Goal: Task Accomplishment & Management: Manage account settings

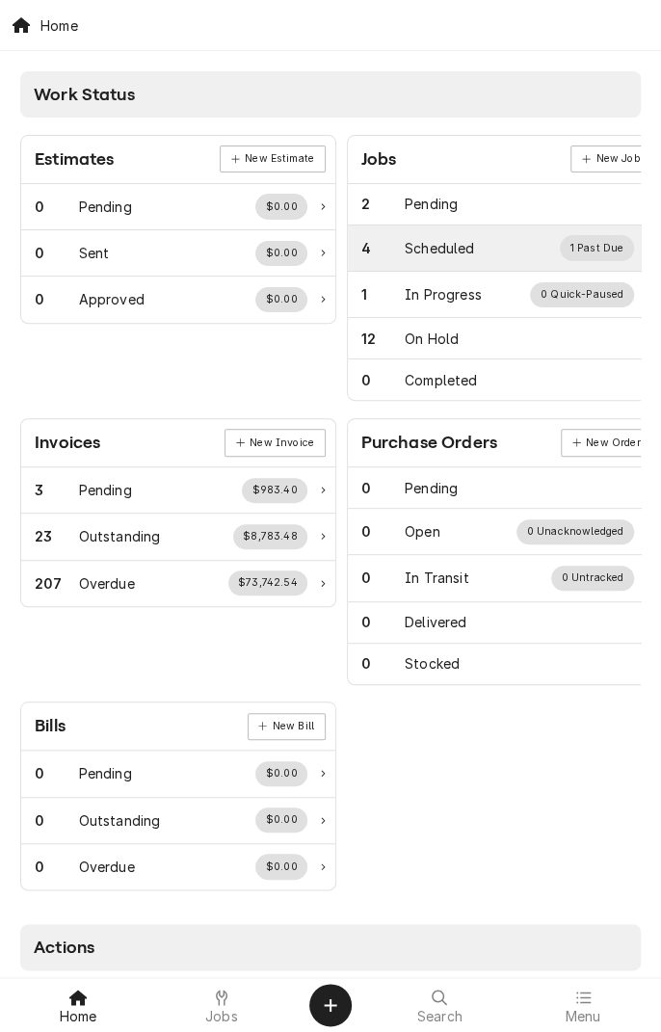
click at [398, 247] on div "4" at bounding box center [383, 248] width 44 height 20
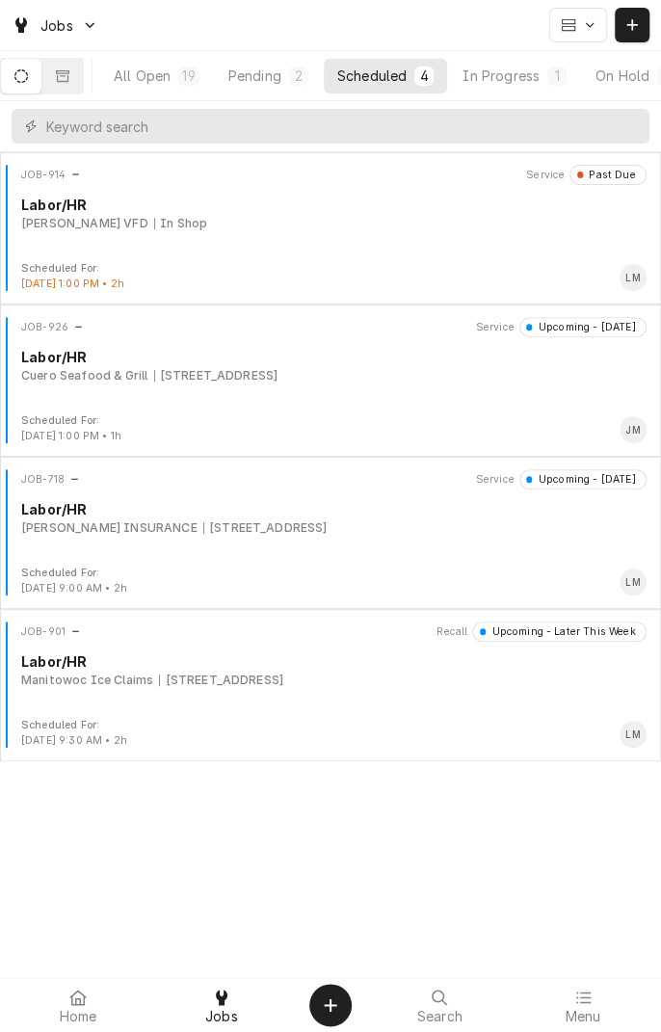
click at [294, 388] on div "JOB-926 Service Upcoming - Today Labor/HR Cuero Seafood & Grill 1604 Houston Hw…" at bounding box center [331, 365] width 646 height 96
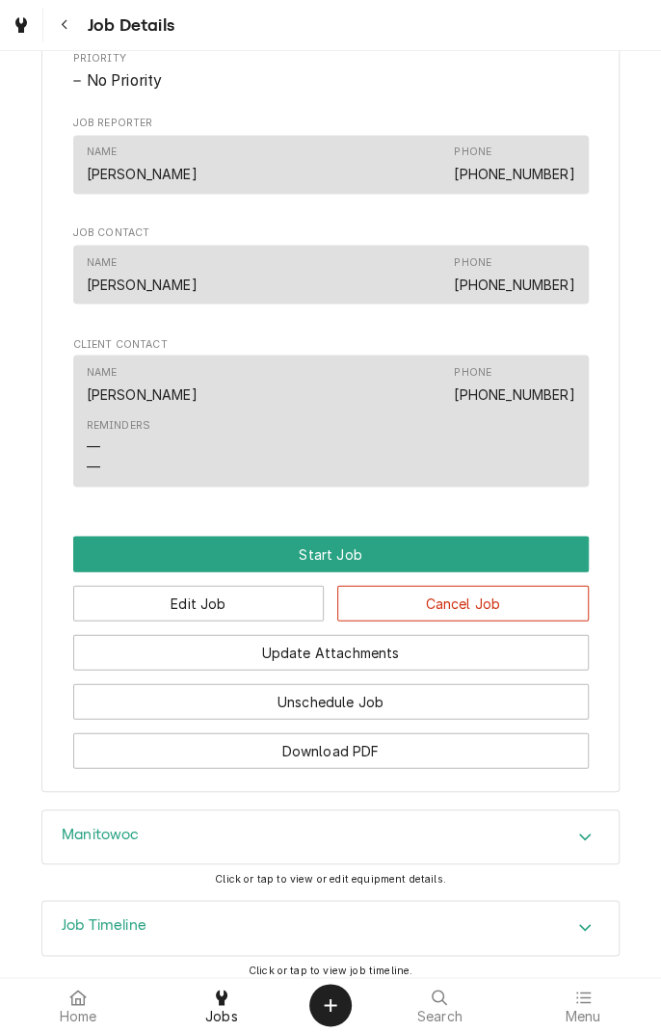
scroll to position [951, 0]
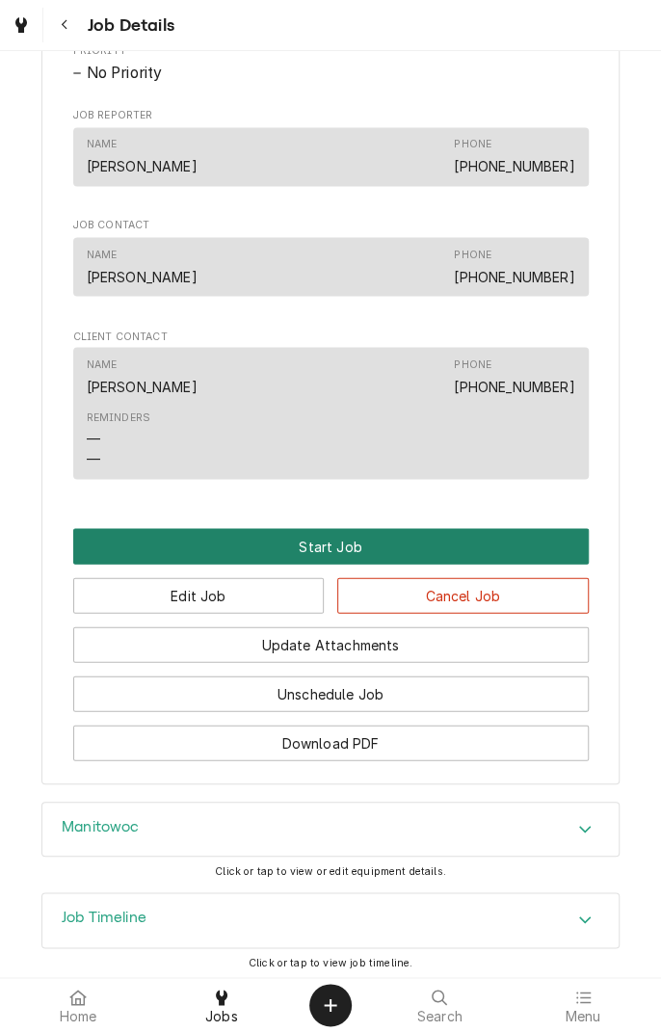
click at [282, 564] on button "Start Job" at bounding box center [331, 546] width 516 height 36
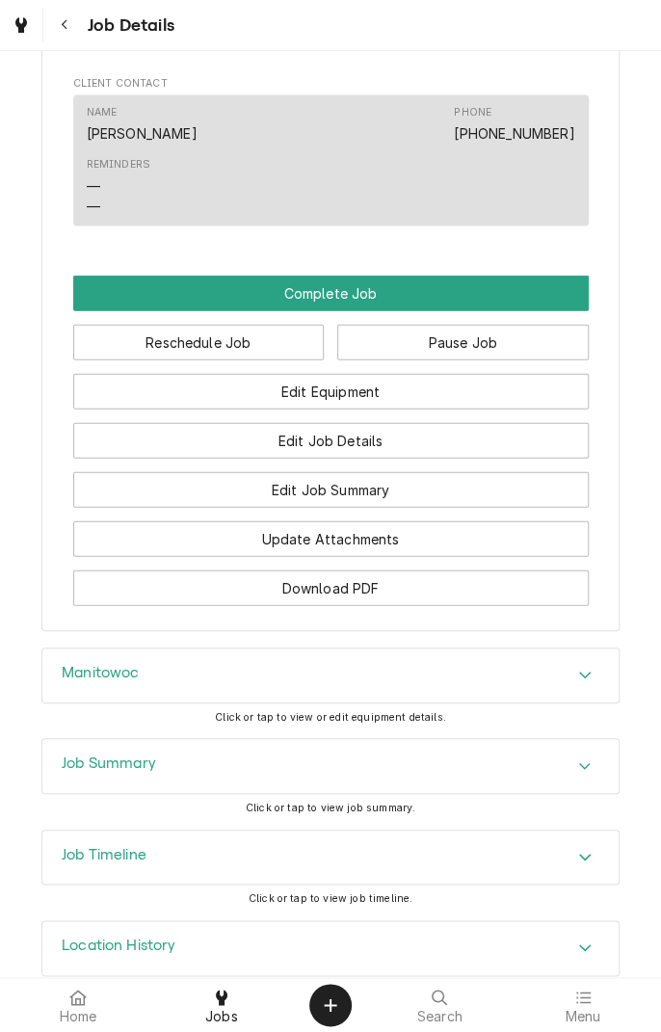
scroll to position [1323, 0]
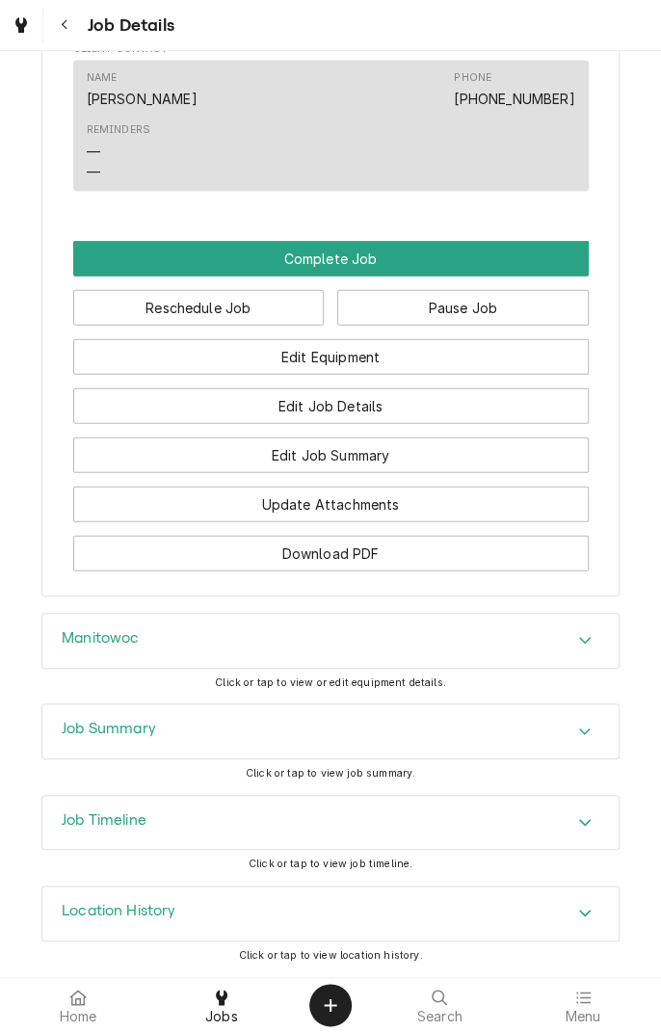
click at [281, 649] on div "Manitowoc" at bounding box center [330, 641] width 576 height 54
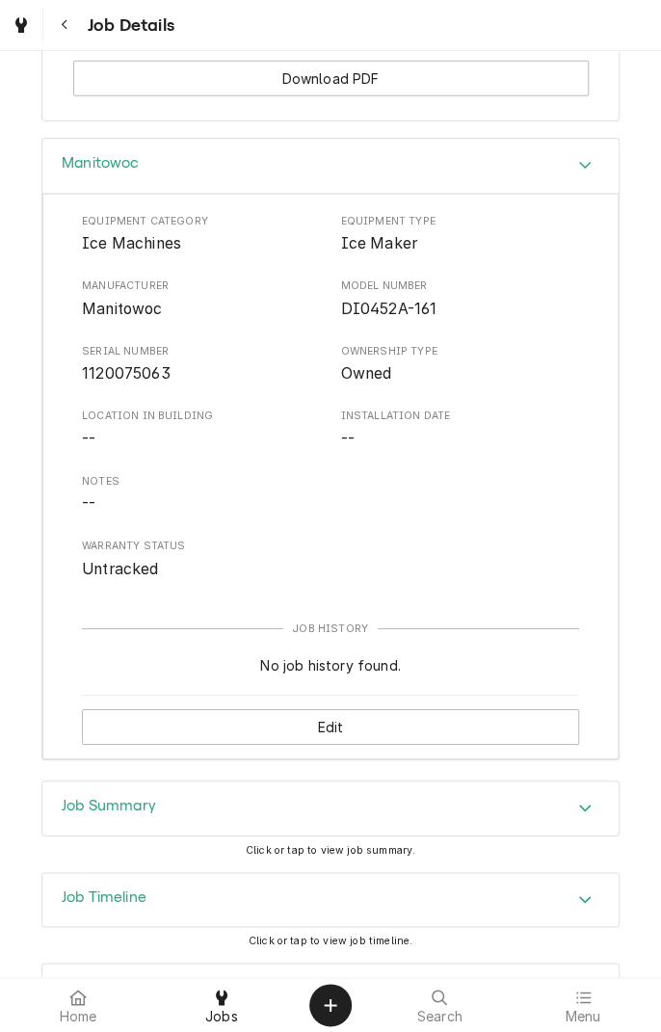
scroll to position [1777, 0]
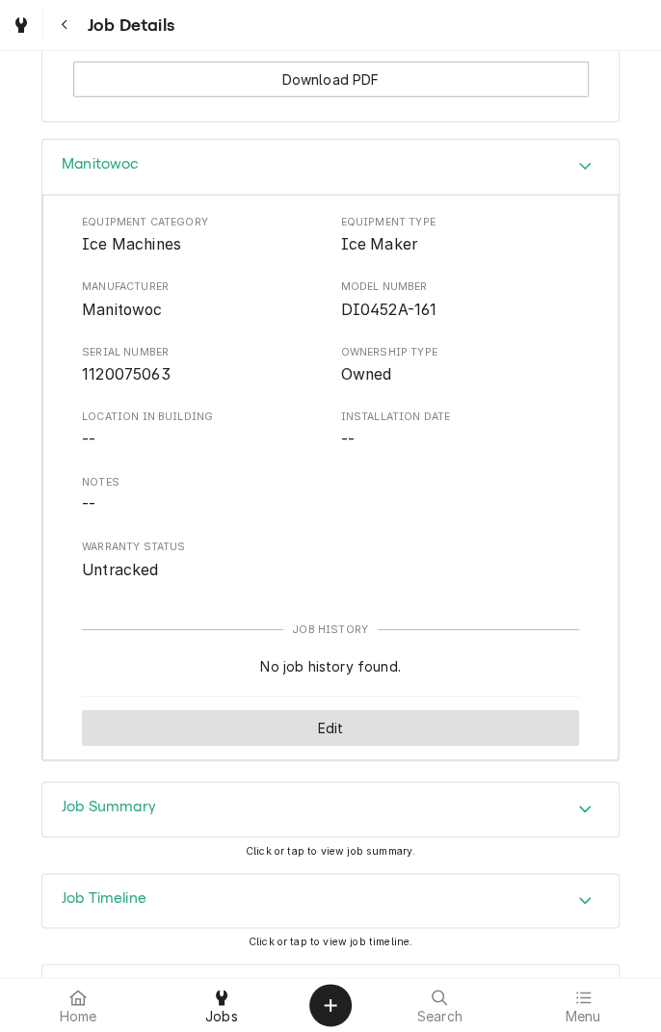
click at [428, 746] on button "Edit" at bounding box center [330, 728] width 497 height 36
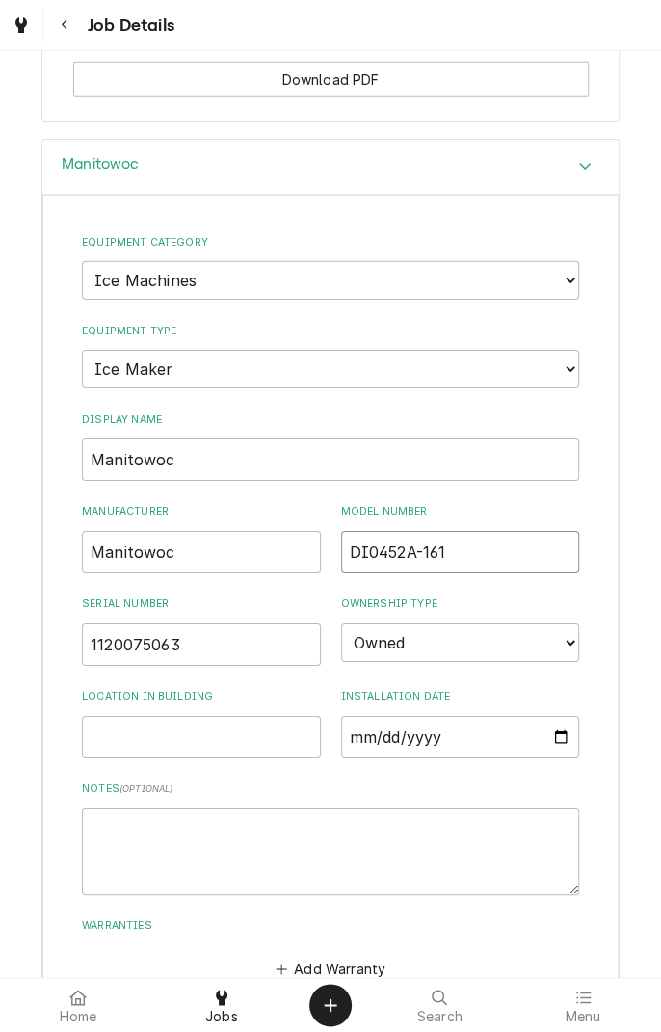
click at [491, 563] on input "DI0452A-161" at bounding box center [460, 552] width 239 height 42
type input "D"
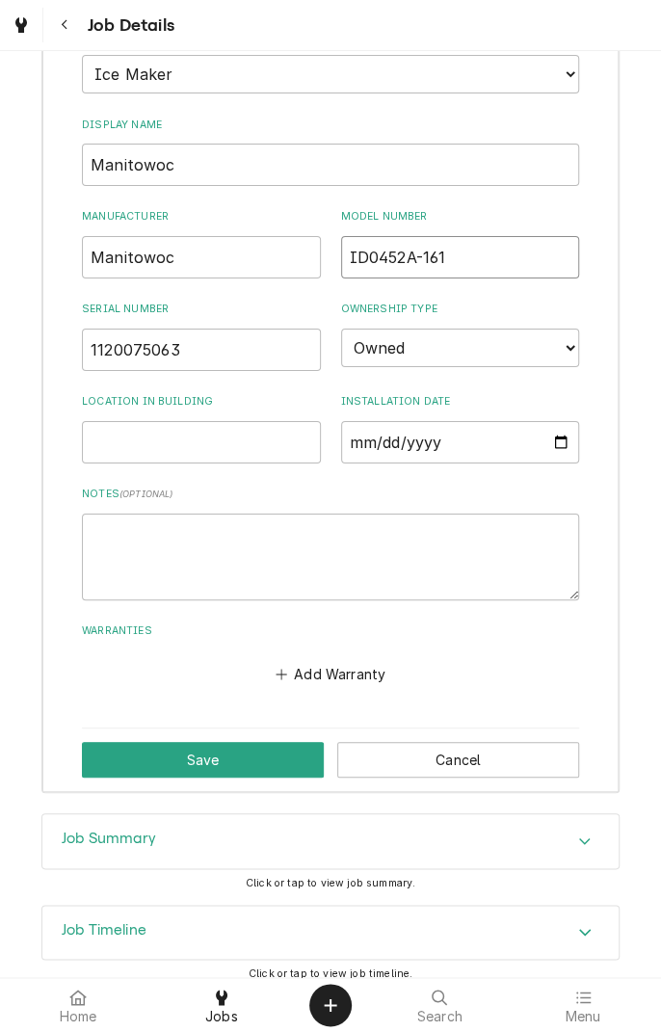
scroll to position [2198, 0]
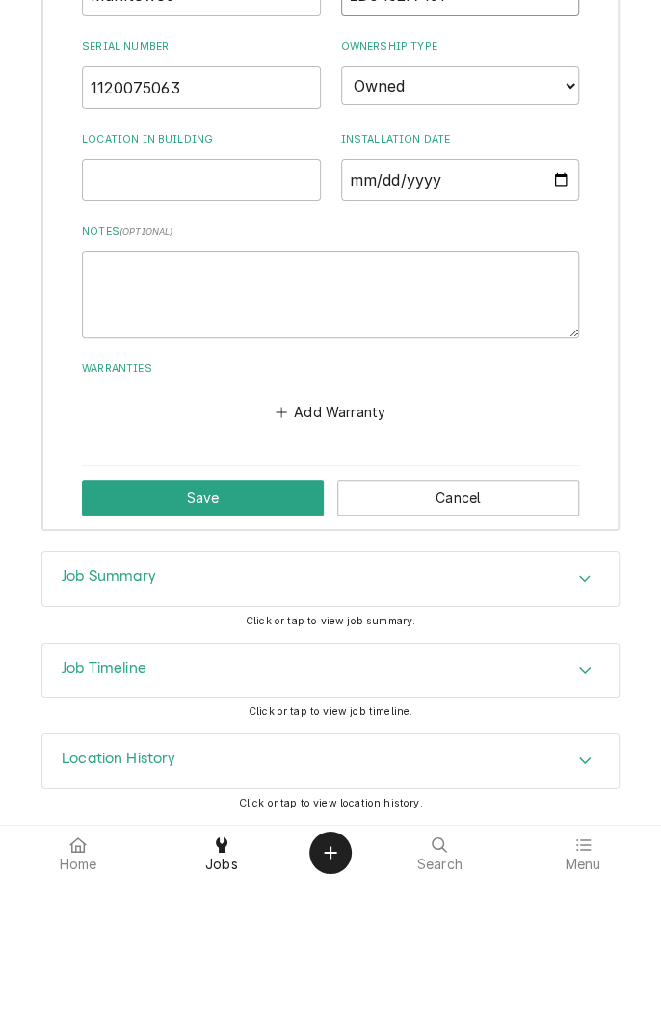
type input "ID0452A-161"
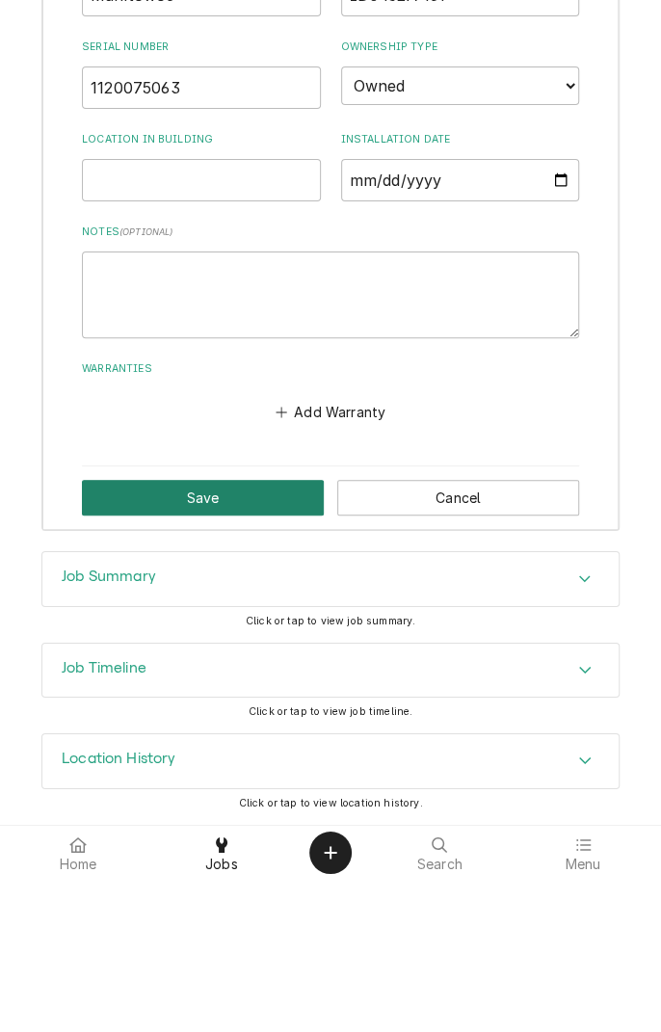
click at [247, 650] on button "Save" at bounding box center [203, 650] width 242 height 36
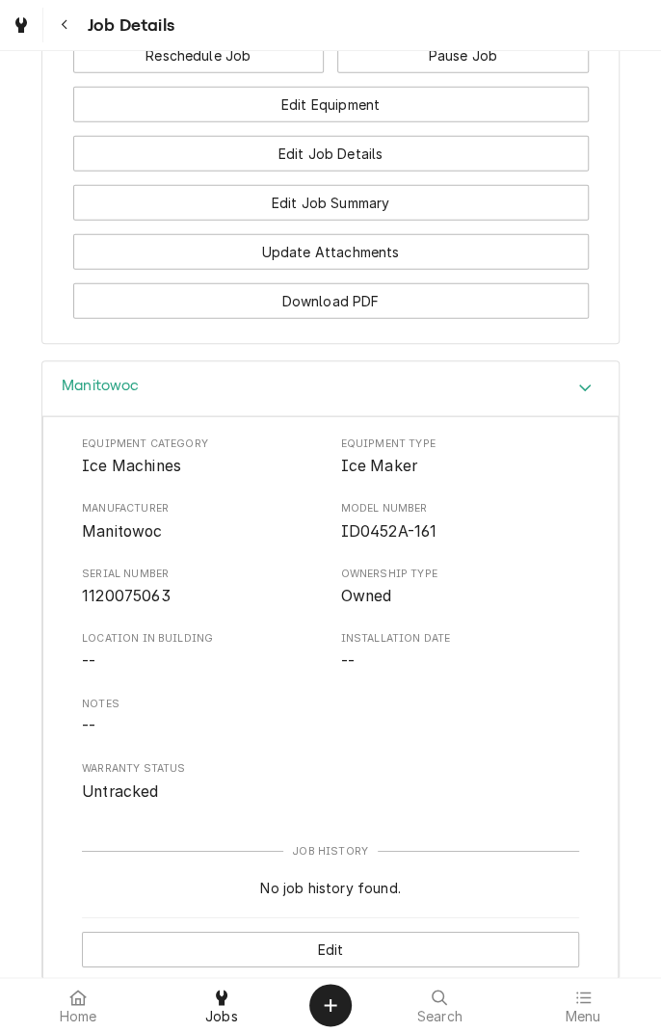
scroll to position [1556, 0]
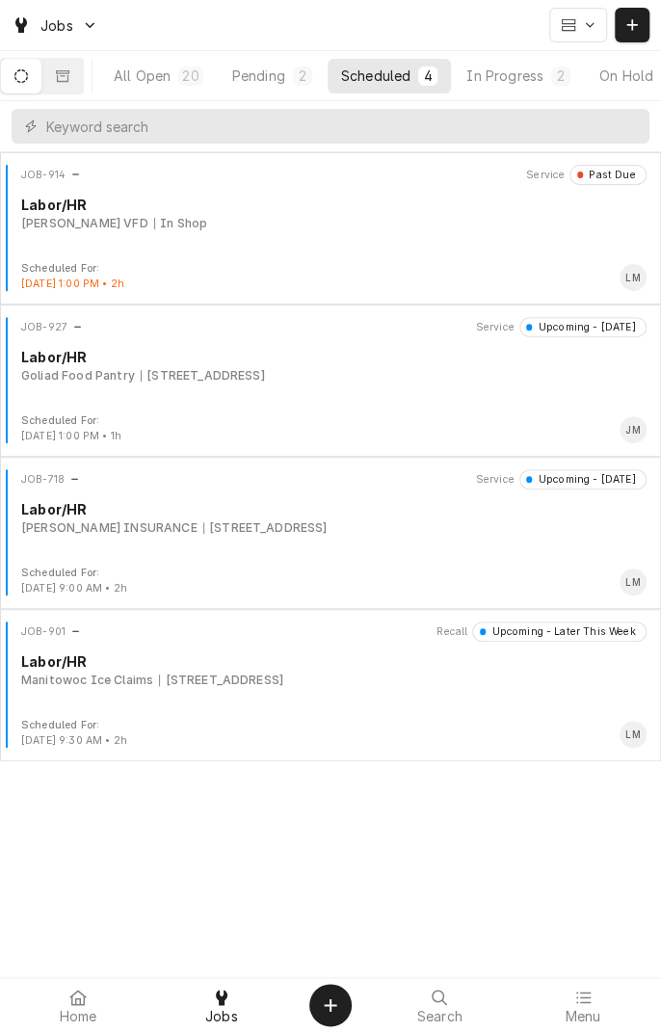
click at [425, 701] on div "JOB-901 Recall Upcoming - Later This Week Labor/HR Manitowoc Ice Claims [STREET…" at bounding box center [331, 670] width 646 height 96
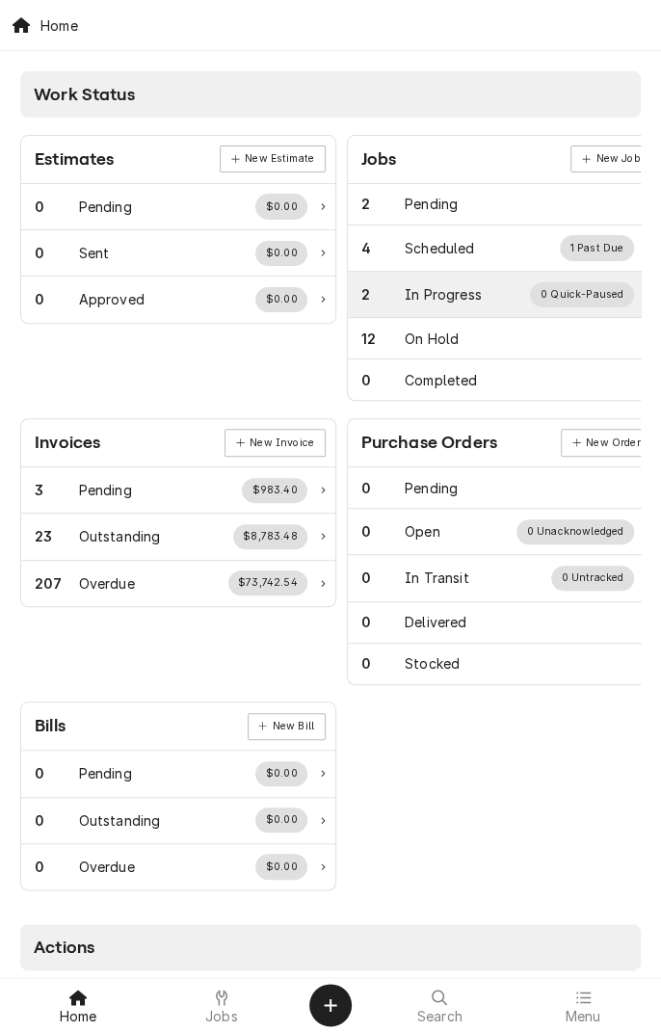
click at [463, 291] on div "In Progress" at bounding box center [443, 294] width 77 height 20
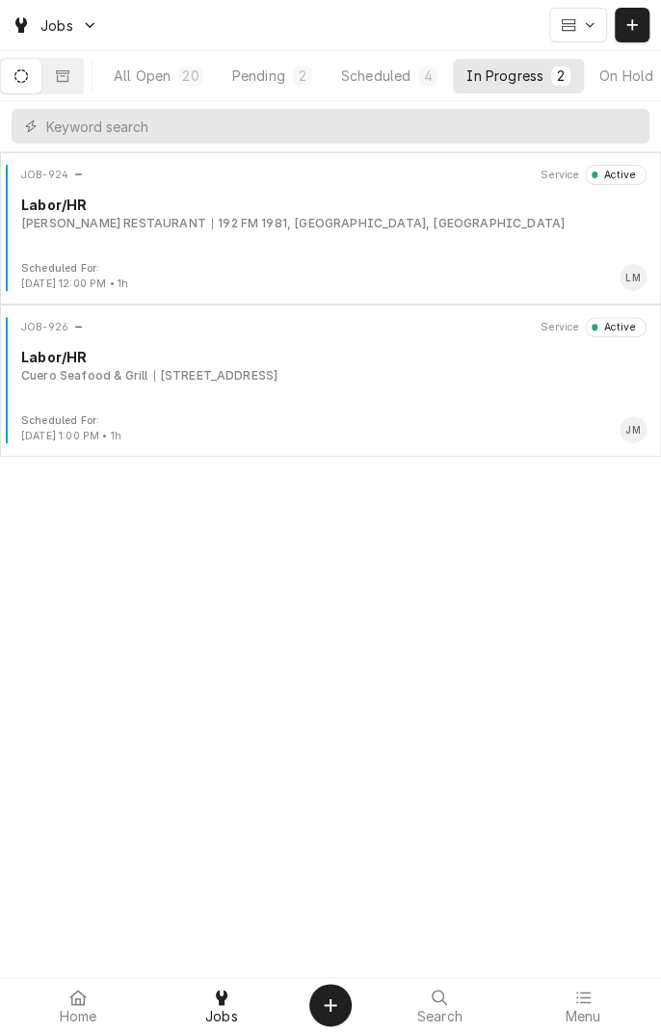
click at [352, 406] on div "JOB-926 Service Active Labor/HR Cuero Seafood & Grill 1604 Houston Hwy 1604 Hou…" at bounding box center [331, 365] width 646 height 96
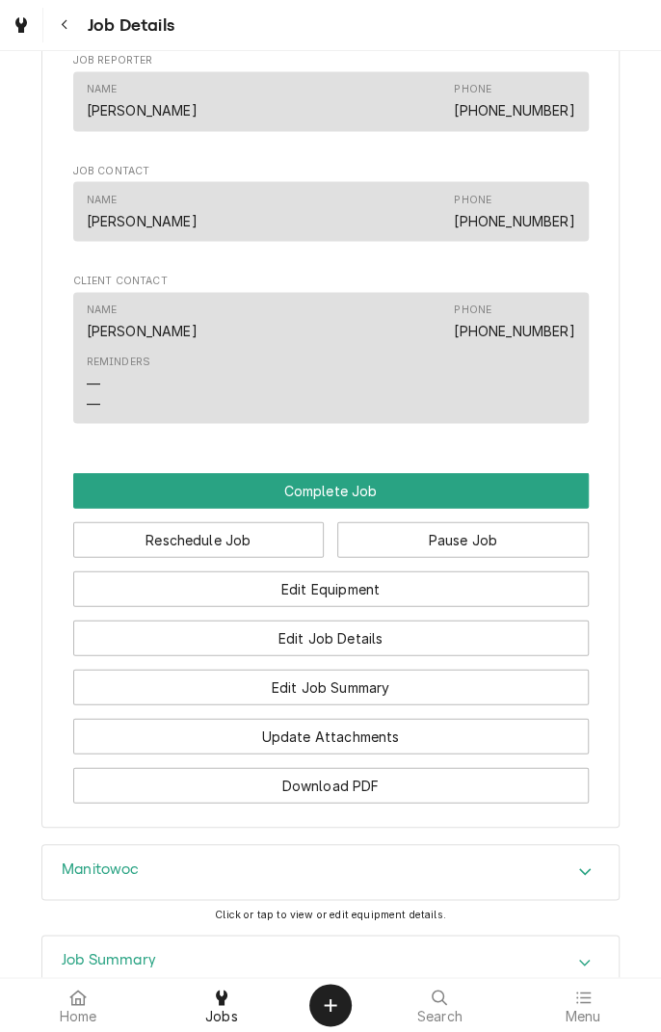
scroll to position [1091, 0]
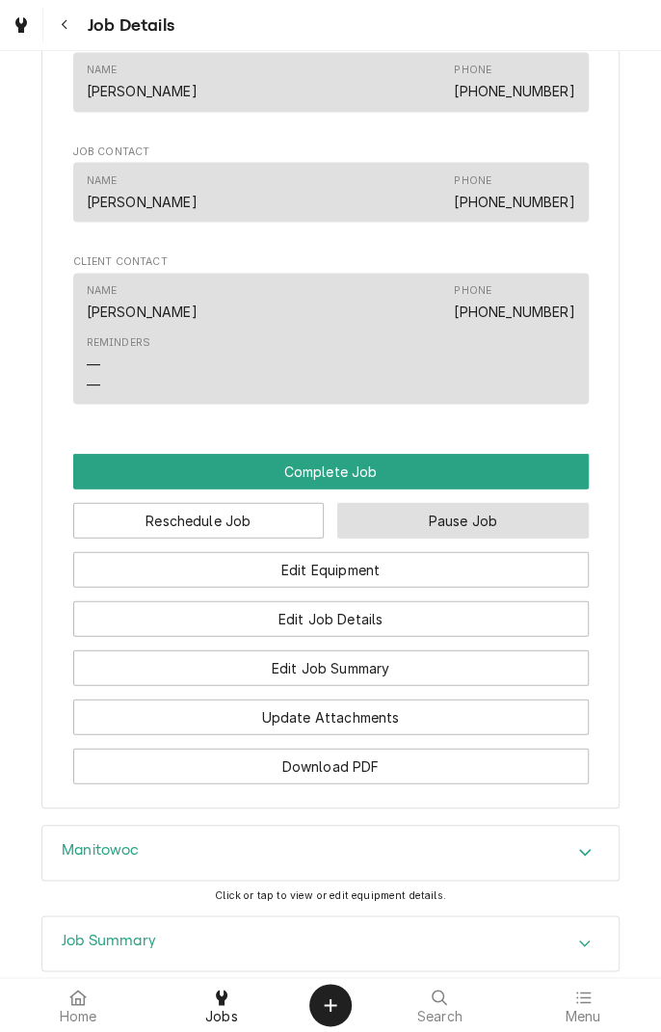
click at [477, 538] on button "Pause Job" at bounding box center [463, 520] width 252 height 36
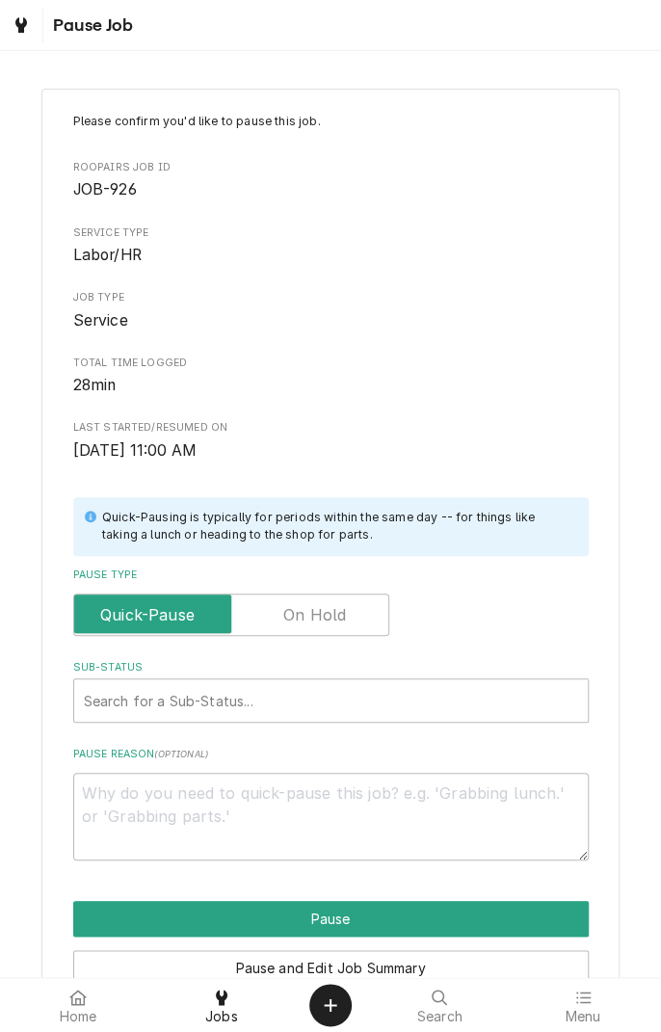
click at [343, 613] on label "Pause Type" at bounding box center [231, 615] width 316 height 42
click at [343, 613] on input "Pause Type" at bounding box center [231, 615] width 299 height 42
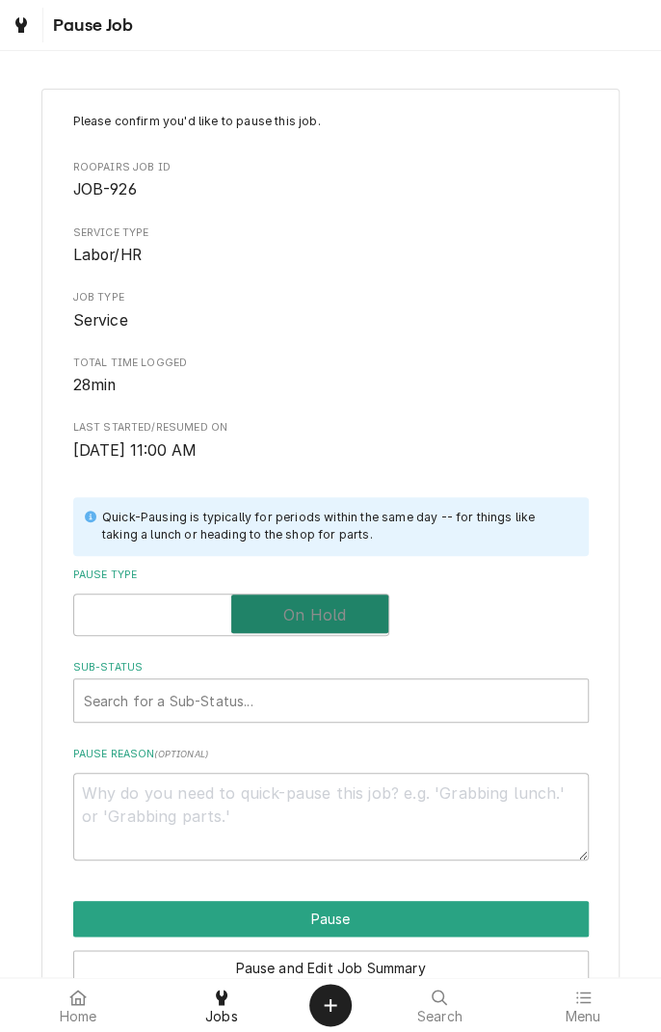
checkbox input "true"
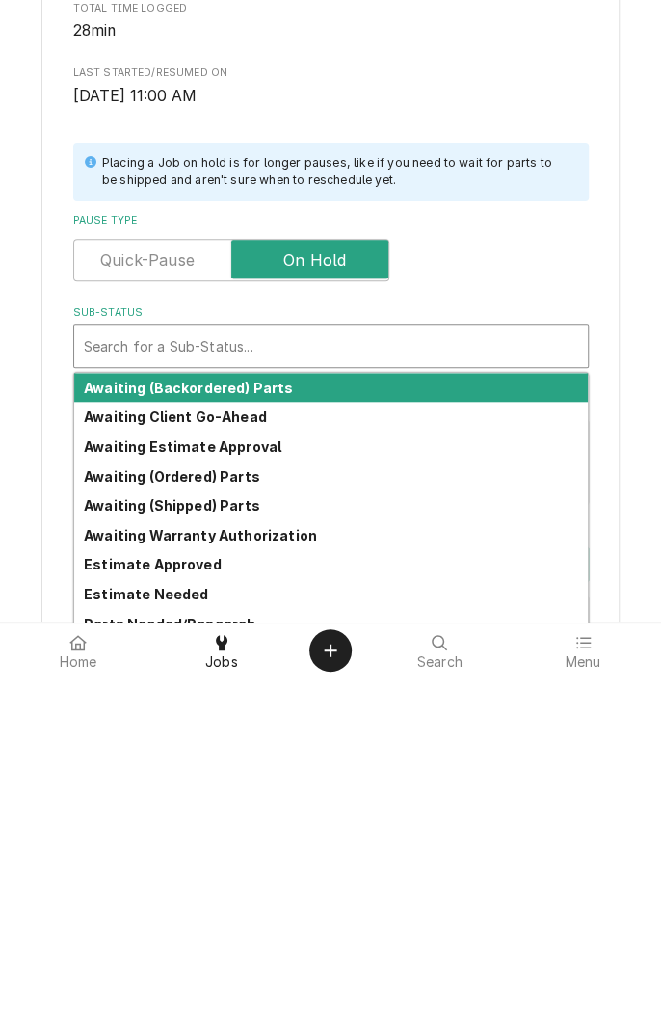
click at [226, 840] on div "Awaiting (Ordered) Parts" at bounding box center [331, 831] width 514 height 30
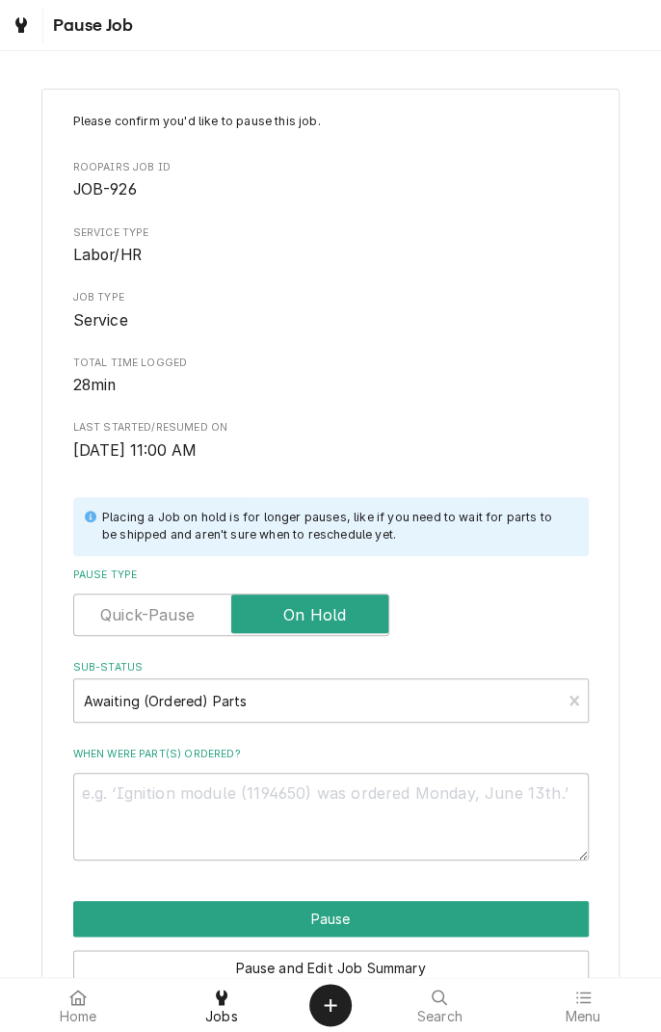
scroll to position [98, 0]
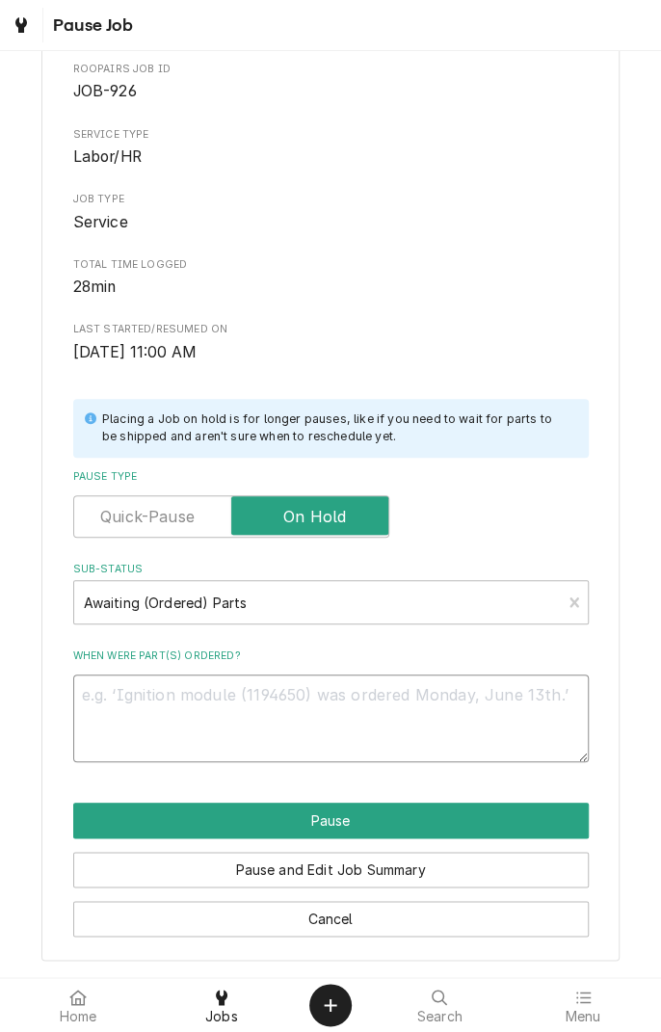
click at [325, 704] on textarea "When were part(s) ordered?" at bounding box center [331, 718] width 516 height 87
type textarea "x"
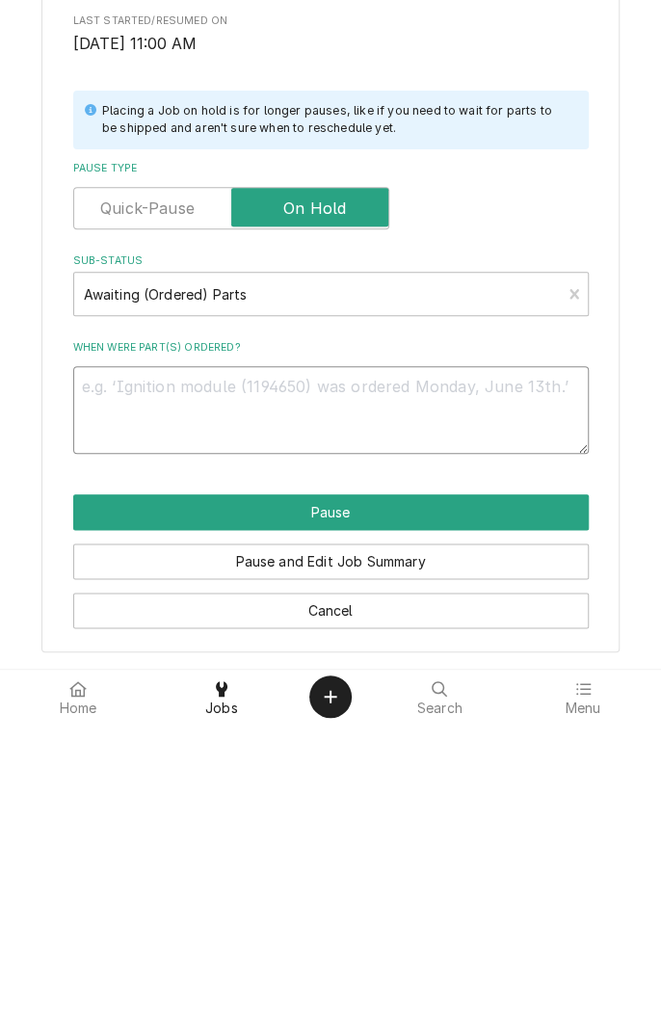
type textarea "D"
type textarea "x"
type textarea "Di"
type textarea "x"
type textarea "Dis"
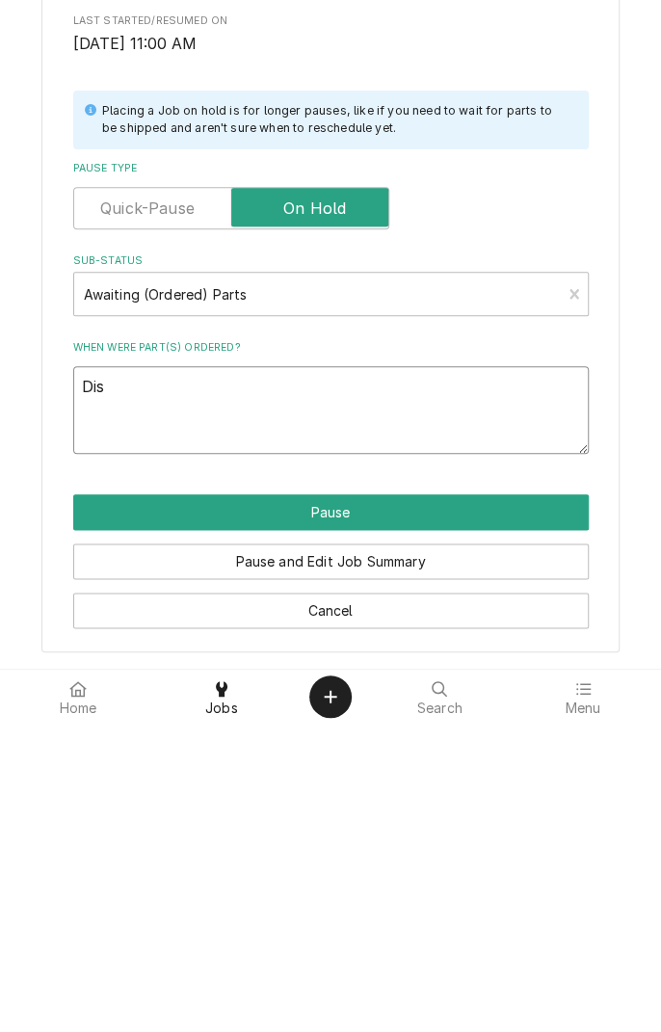
type textarea "x"
type textarea "Di"
type textarea "x"
type textarea "D"
type textarea "x"
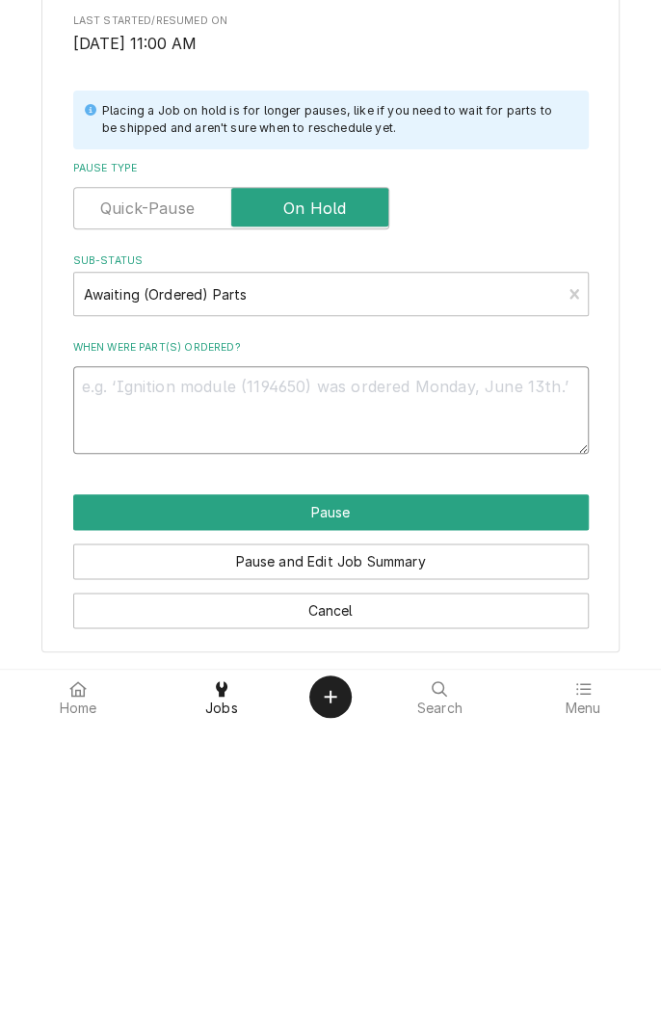
type textarea "x"
type textarea "C"
type textarea "x"
type textarea "Co"
type textarea "x"
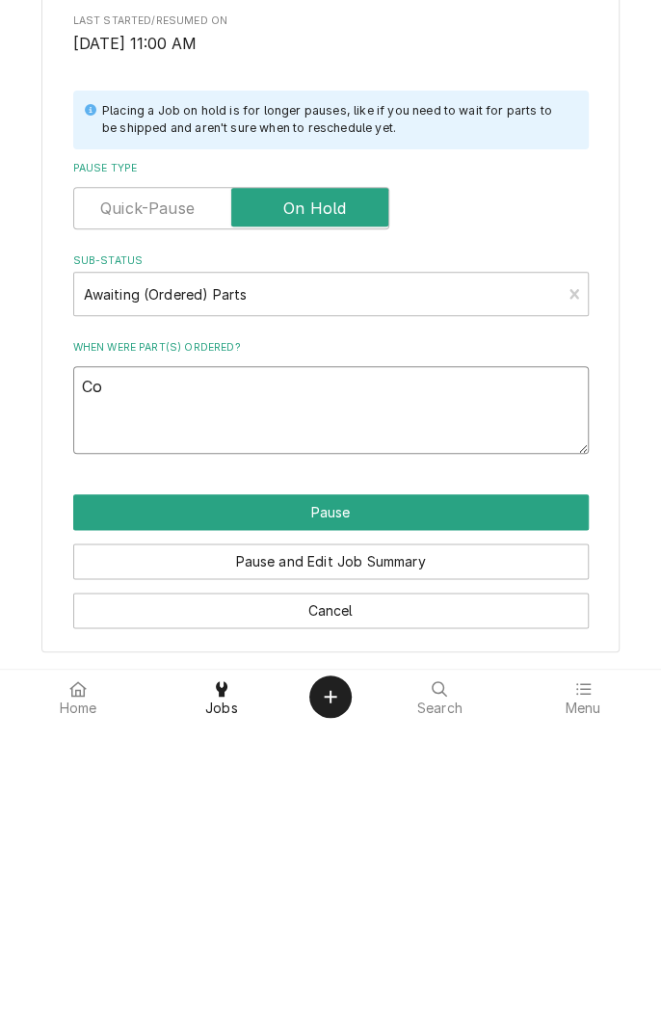
type textarea "Con"
type textarea "x"
type textarea "Cont"
type textarea "x"
type textarea "Controller"
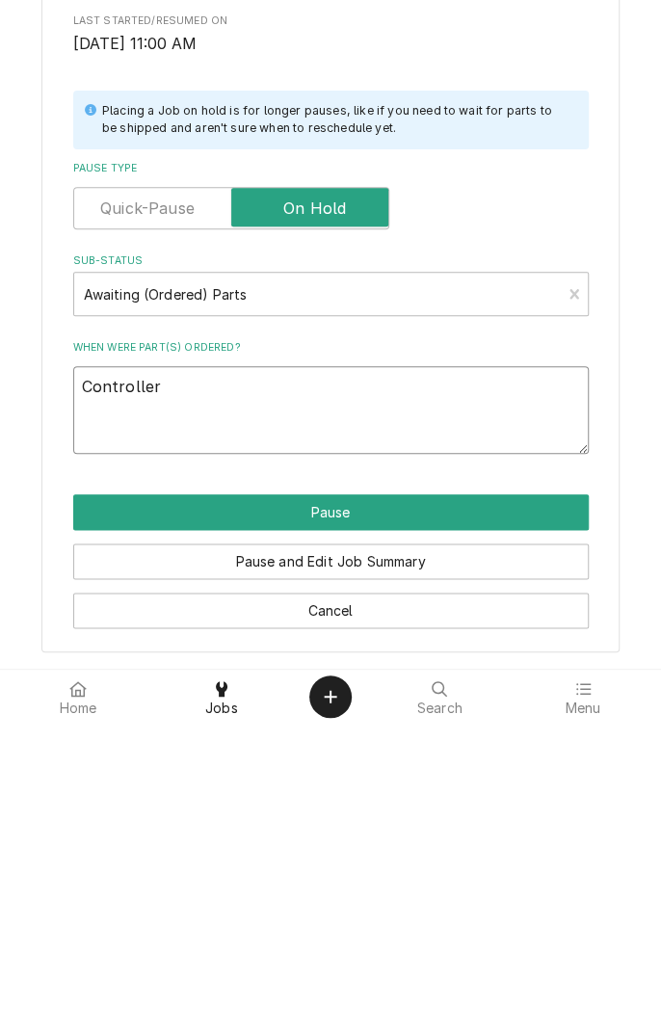
type textarea "x"
type textarea "Controller a"
type textarea "x"
type textarea "Controller an"
type textarea "x"
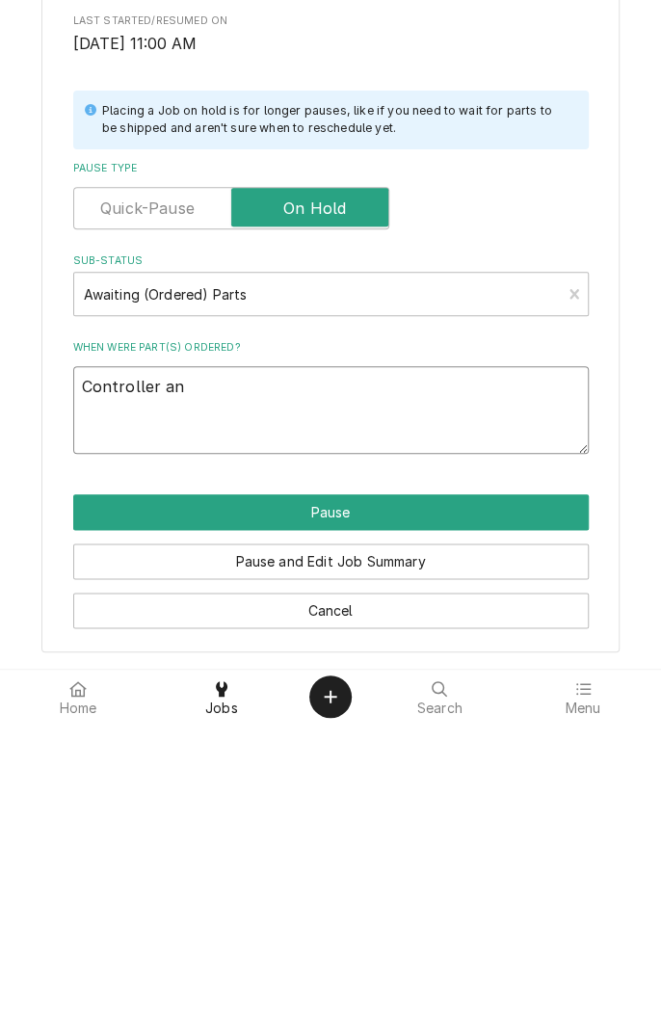
type textarea "Controller and"
type textarea "x"
type textarea "Controller and"
type textarea "x"
type textarea "Controller and c"
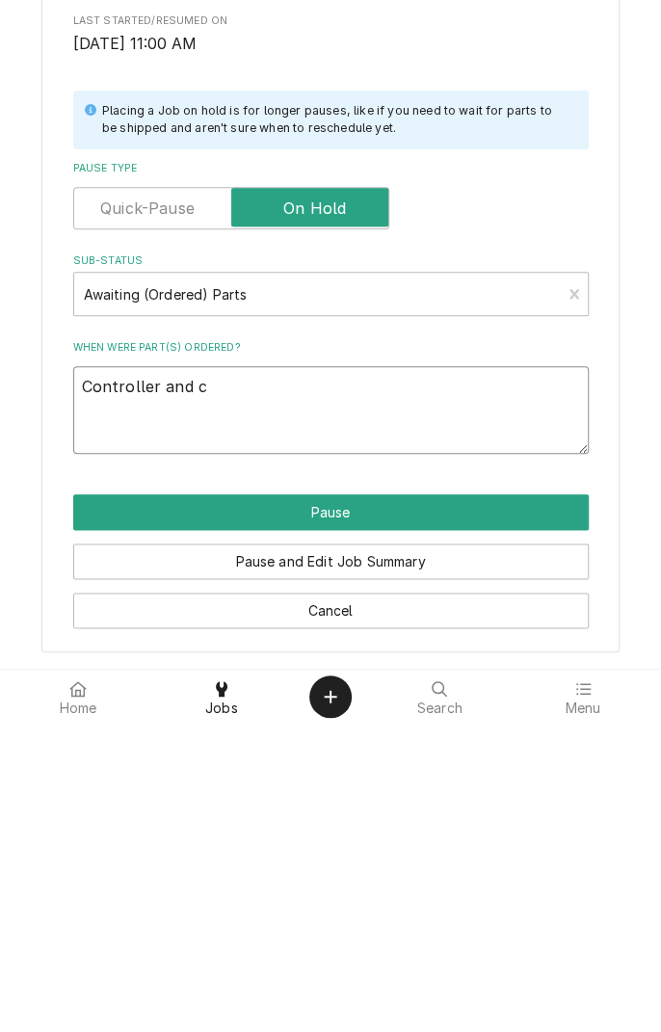
type textarea "x"
type textarea "Controller and ca"
type textarea "x"
type textarea "Controller and cab"
type textarea "x"
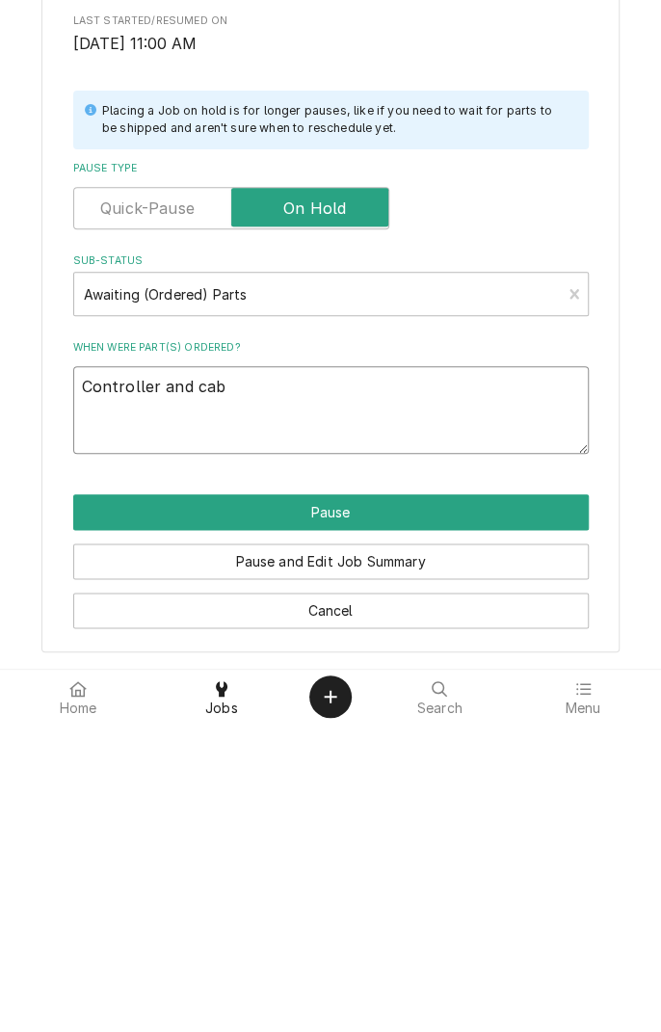
type textarea "Controller and cabl"
type textarea "x"
type textarea "Controller and cable"
type textarea "x"
type textarea "Controller and cable"
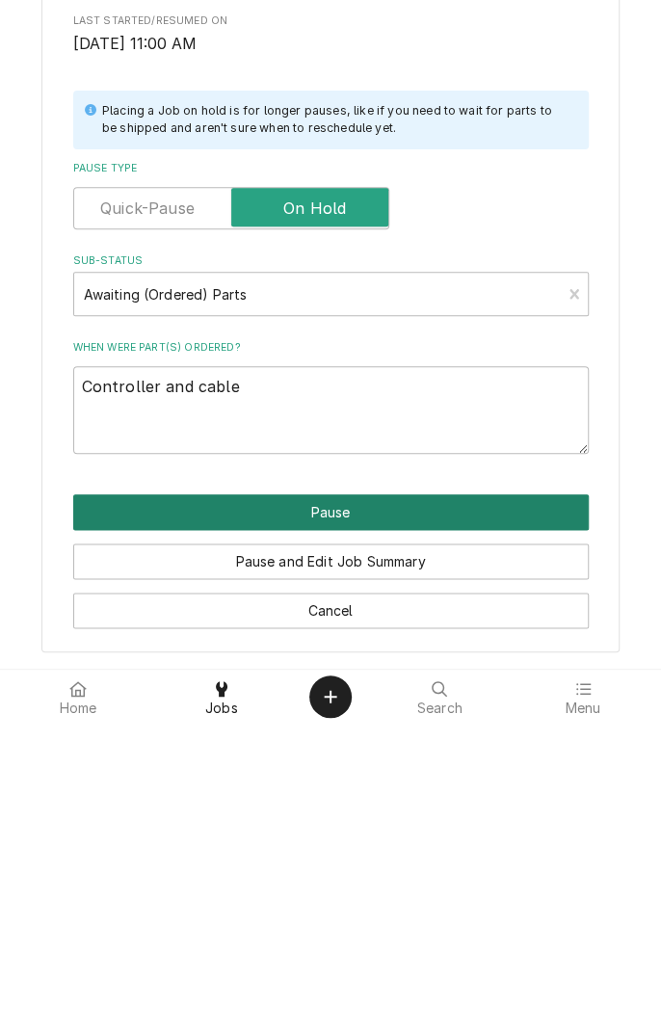
click at [472, 826] on button "Pause" at bounding box center [331, 821] width 516 height 36
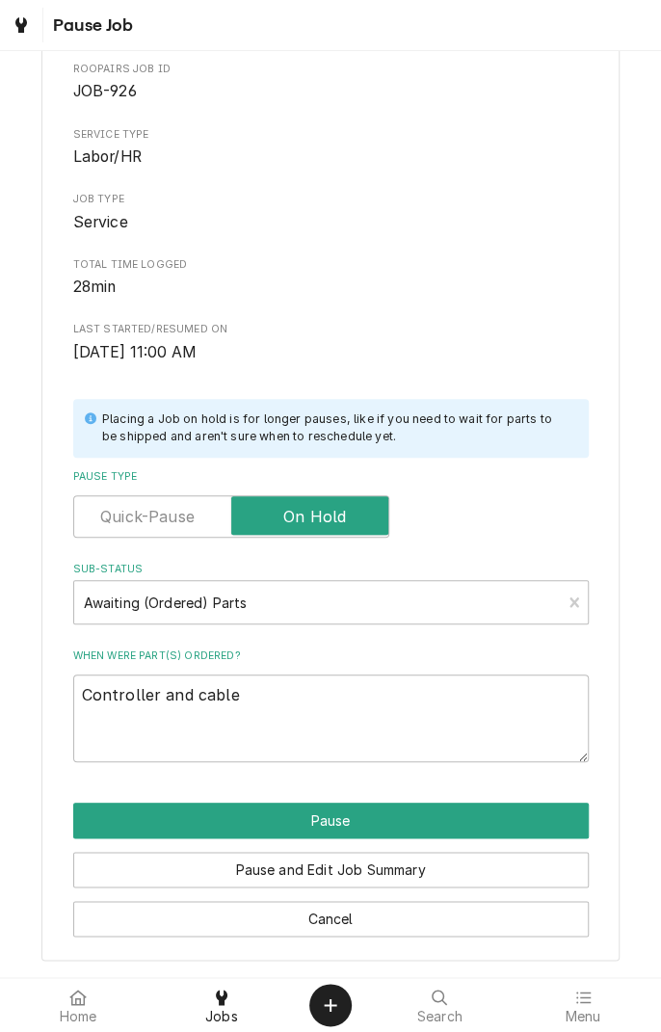
type textarea "x"
